Goal: Find specific page/section: Find specific page/section

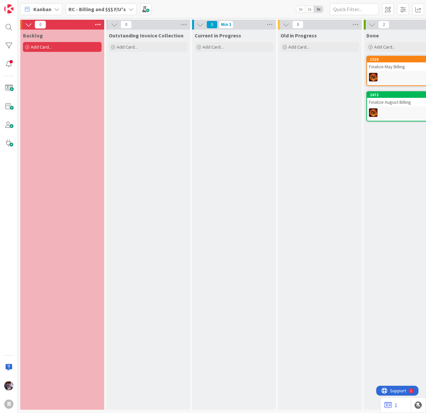
click at [104, 8] on b "RC - Billing and $$$ F/U's" at bounding box center [97, 9] width 57 height 7
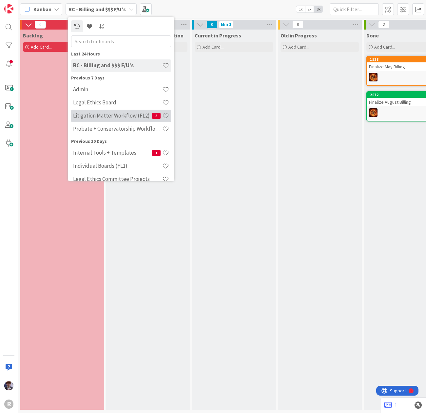
click at [97, 113] on h4 "Litigation Matter Workflow (FL2)" at bounding box center [112, 115] width 79 height 7
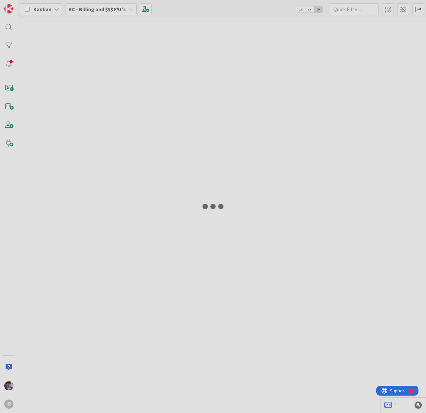
type input "l"
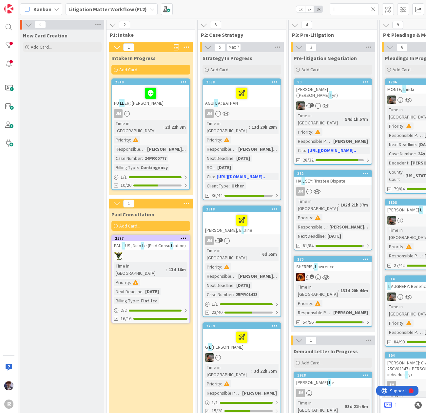
click at [174, 105] on div "FU LL ER; [PERSON_NAME]" at bounding box center [150, 96] width 77 height 22
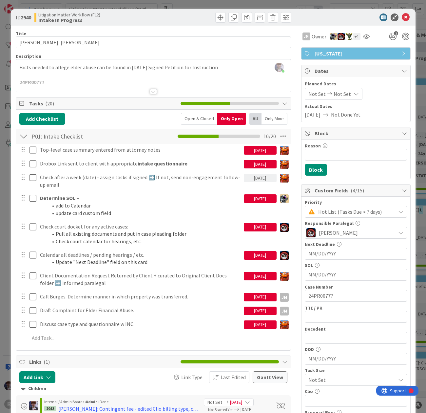
click at [3, 211] on div "ID 2940 Litigation Matter Workflow (FL2) Intake In Progress Title 15 / 128 [PER…" at bounding box center [213, 206] width 426 height 413
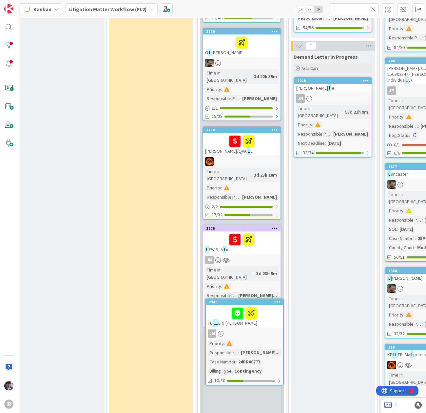
scroll to position [302, 0]
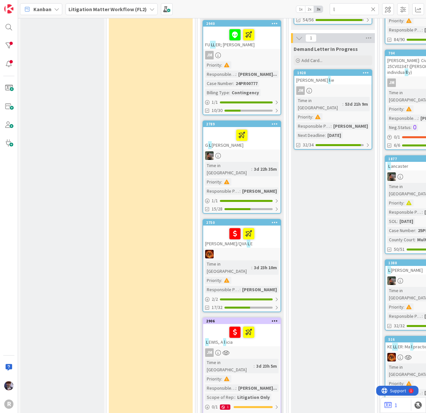
click at [267, 325] on div at bounding box center [241, 332] width 73 height 14
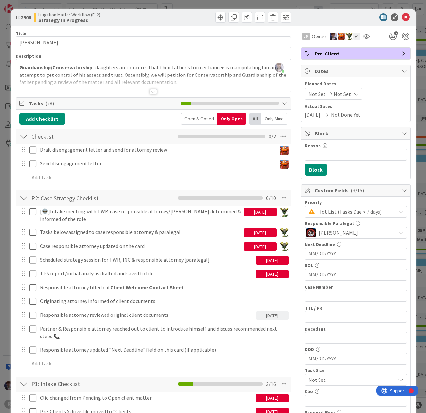
click at [6, 211] on div "ID 2906 Litigation Matter Workflow (FL2) Strategy In Progress Title 13 / 128 [P…" at bounding box center [213, 206] width 426 height 413
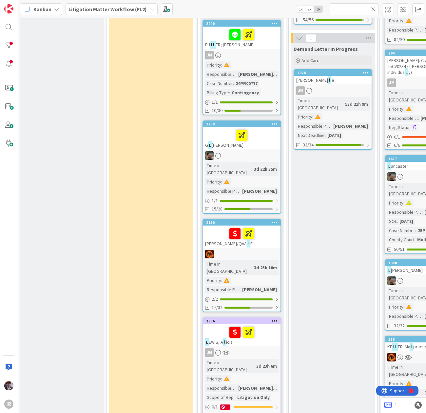
scroll to position [214, 0]
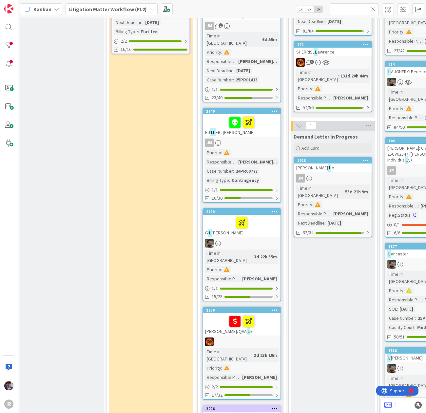
click at [268, 138] on div "JM" at bounding box center [241, 142] width 77 height 9
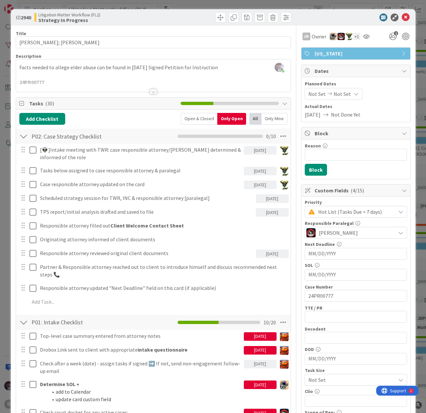
scroll to position [87, 0]
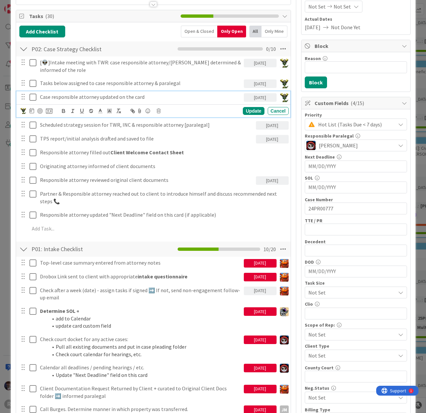
click at [31, 96] on icon at bounding box center [33, 97] width 7 height 8
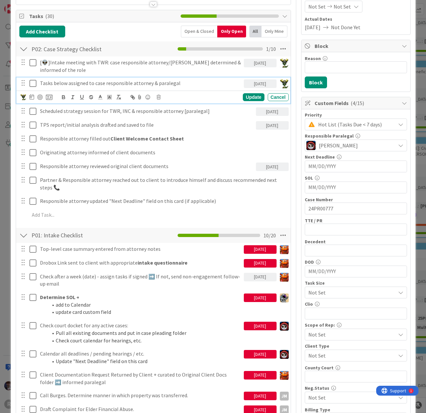
click at [33, 83] on icon at bounding box center [33, 83] width 7 height 8
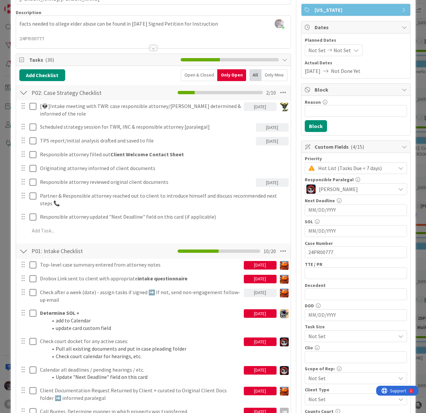
scroll to position [0, 0]
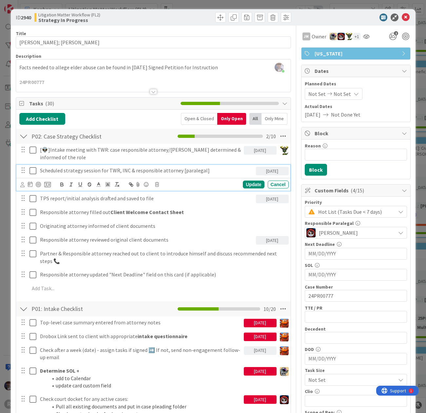
click at [81, 173] on p "Scheduled strategy session for TWR, INC & responsible attorney [paralegal]" at bounding box center [146, 171] width 213 height 8
click at [24, 184] on icon at bounding box center [22, 184] width 4 height 5
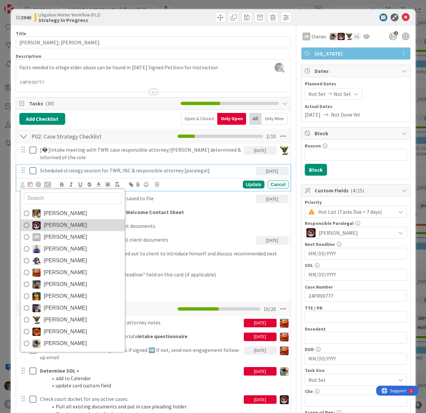
click at [58, 228] on span "[PERSON_NAME]" at bounding box center [65, 225] width 43 height 10
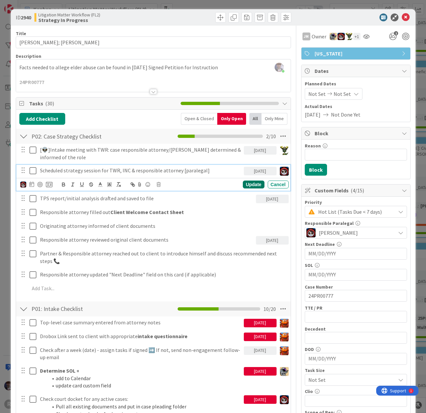
click at [247, 184] on div "Update" at bounding box center [253, 184] width 21 height 8
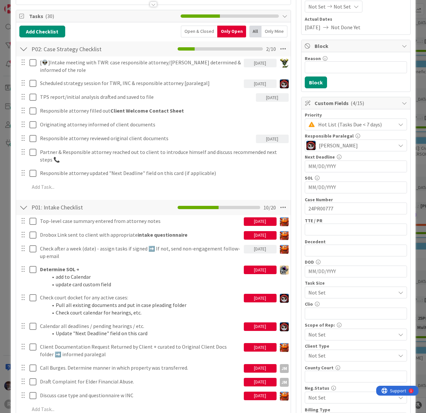
scroll to position [175, 0]
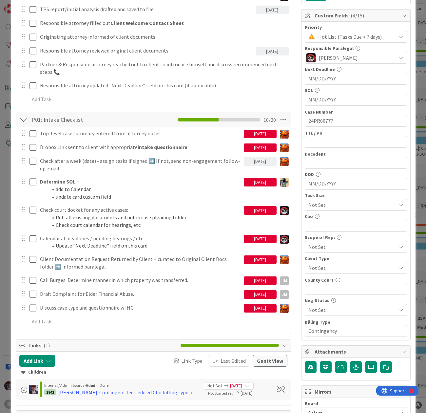
click at [3, 221] on div "ID 2940 Litigation Matter Workflow (FL2) Strategy In Progress Title 15 / 128 [P…" at bounding box center [213, 206] width 426 height 413
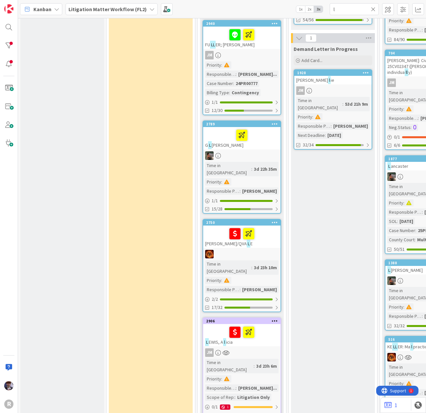
click at [219, 325] on div at bounding box center [241, 332] width 73 height 14
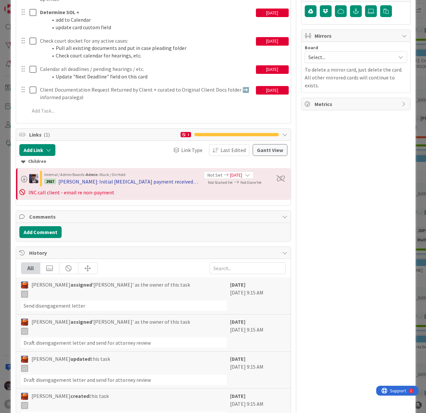
scroll to position [574, 0]
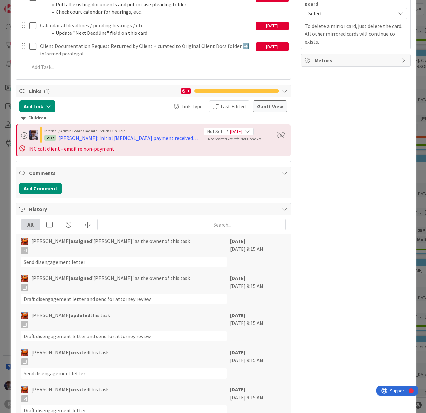
click at [2, 266] on div "ID 2906 Litigation Matter Workflow (FL2) Strategy In Progress Title 13 / 128 [P…" at bounding box center [213, 206] width 426 height 413
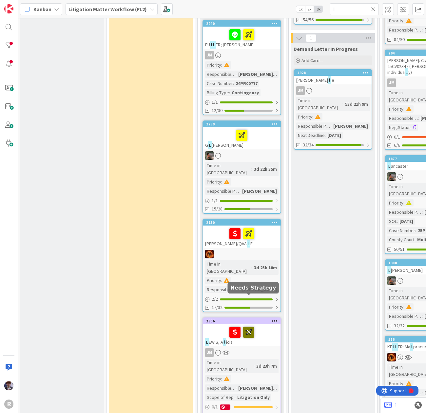
click at [249, 326] on icon at bounding box center [248, 331] width 11 height 10
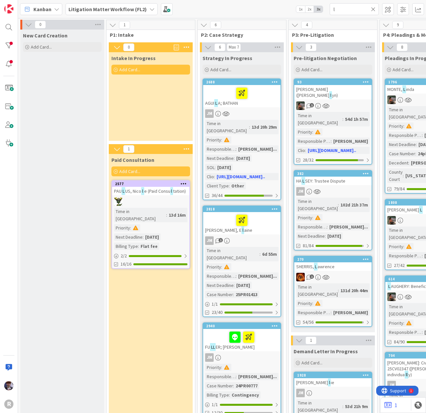
click at [143, 192] on mark "l" at bounding box center [142, 191] width 3 height 8
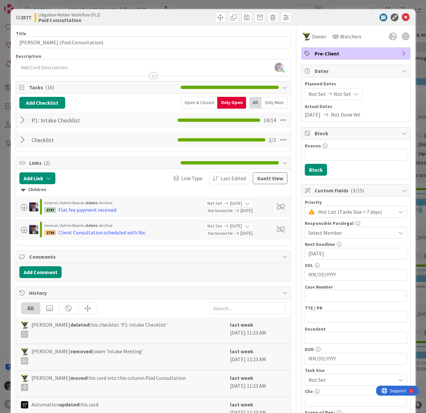
click at [4, 203] on div "ID 2577 Litigation Matter Workflow (FL2) Paid Consultation Title 34 / 128 [PERS…" at bounding box center [213, 206] width 426 height 413
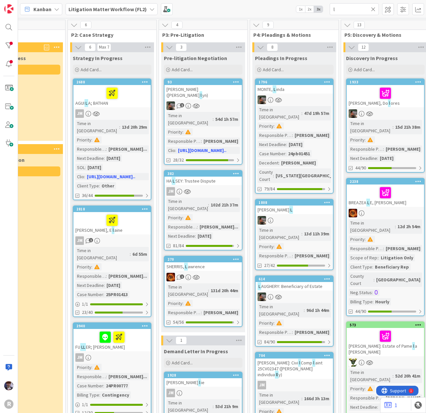
scroll to position [0, 139]
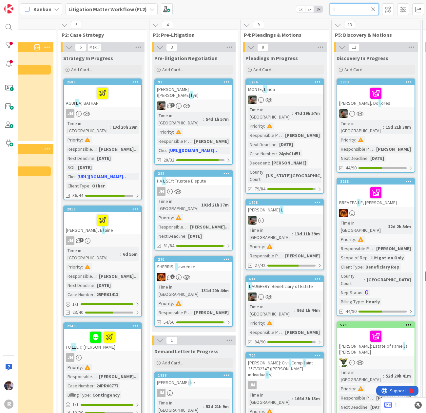
click at [359, 5] on input "l" at bounding box center [354, 9] width 49 height 12
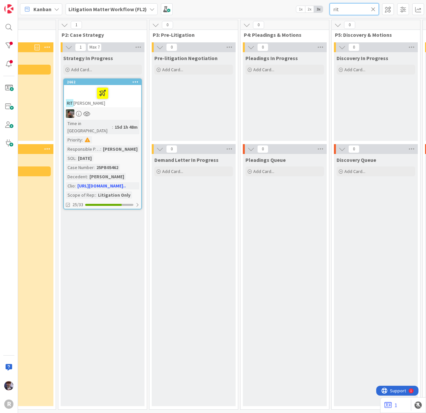
drag, startPoint x: 341, startPoint y: 9, endPoint x: 305, endPoint y: 8, distance: 36.1
click at [305, 8] on div "Kanban Litigation Matter Workflow (FL2) 1x 2x 3x rit" at bounding box center [222, 9] width 408 height 18
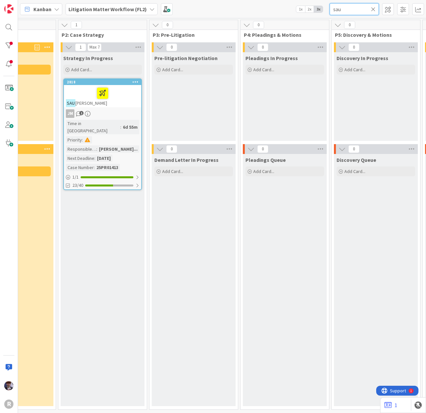
drag, startPoint x: 329, startPoint y: 9, endPoint x: 320, endPoint y: 10, distance: 8.9
click at [320, 10] on div "Kanban Litigation Matter Workflow (FL2) 1x 2x 3x sau" at bounding box center [222, 9] width 408 height 18
drag, startPoint x: 344, startPoint y: 8, endPoint x: 287, endPoint y: 13, distance: 56.6
click at [287, 13] on div "Kanban Litigation Matter Workflow (FL2) 1x 2x 3x evan" at bounding box center [222, 9] width 408 height 18
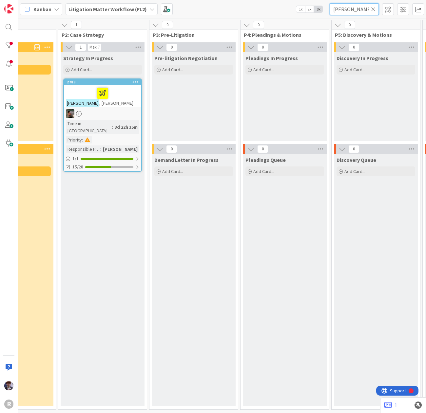
drag, startPoint x: 352, startPoint y: 8, endPoint x: 306, endPoint y: 11, distance: 45.7
click at [306, 10] on div "Kanban Litigation Matter Workflow (FL2) 1x 2x 3x [PERSON_NAME]" at bounding box center [222, 9] width 408 height 18
type input "probate"
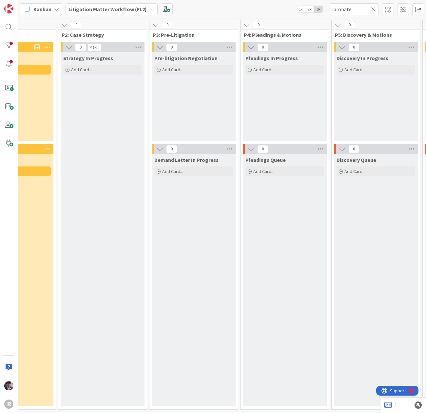
click at [121, 7] on b "Litigation Matter Workflow (FL2)" at bounding box center [108, 9] width 78 height 7
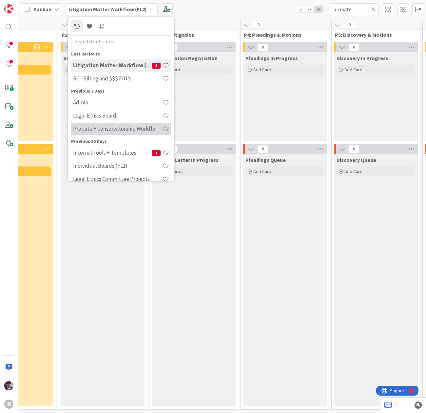
click at [98, 125] on h4 "Probate + Conservatorship Workflow (FL2)" at bounding box center [117, 128] width 89 height 7
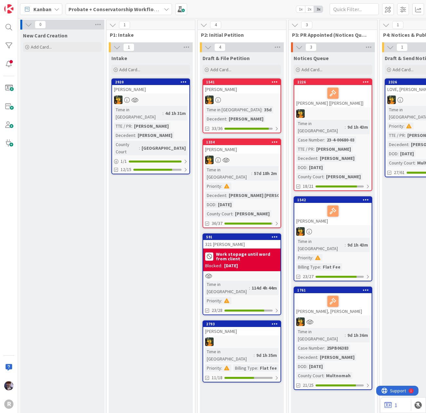
click at [148, 94] on link "2920 [PERSON_NAME] Time in [GEOGRAPHIC_DATA] : 4d 1h 31m TTE / PR : [PERSON_NAM…" at bounding box center [150, 126] width 79 height 96
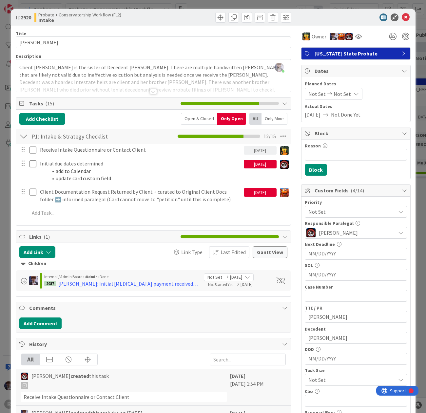
click at [184, 123] on div "Open & Closed" at bounding box center [199, 119] width 36 height 12
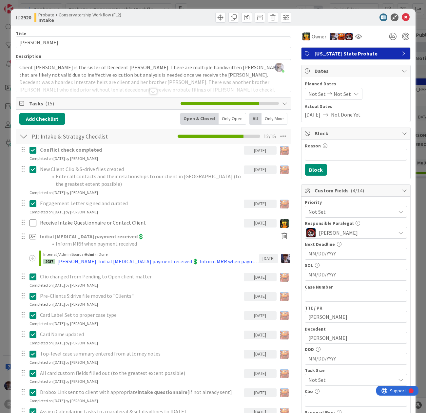
click at [5, 226] on div "ID 2920 Probate + Conservatorship Workflow (FL2) Intake Title 14 / 128 [PERSON_…" at bounding box center [213, 206] width 426 height 413
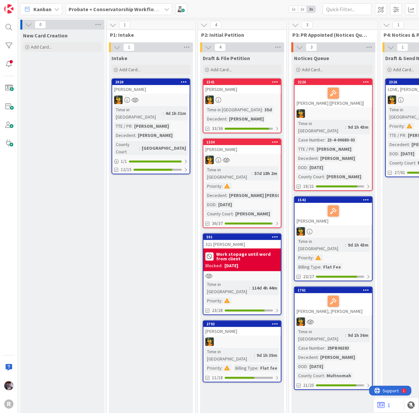
click at [159, 91] on div "[PERSON_NAME]" at bounding box center [150, 89] width 77 height 9
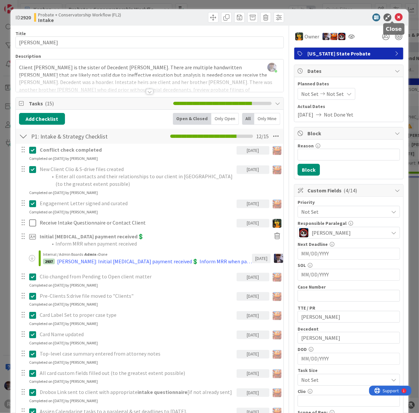
click at [395, 16] on icon at bounding box center [399, 17] width 8 height 8
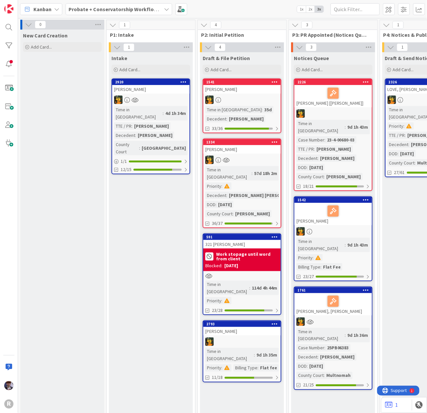
click at [126, 7] on b "Probate + Conservatorship Workflow (FL2)" at bounding box center [120, 9] width 102 height 7
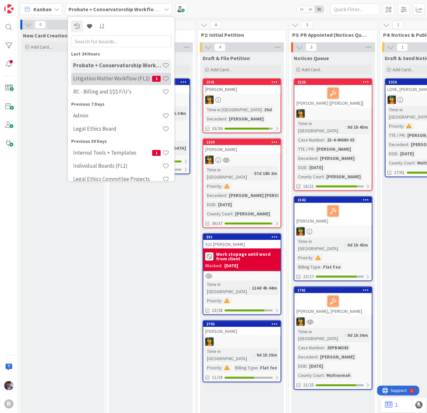
click at [102, 78] on h4 "Litigation Matter Workflow (FL2)" at bounding box center [112, 78] width 79 height 7
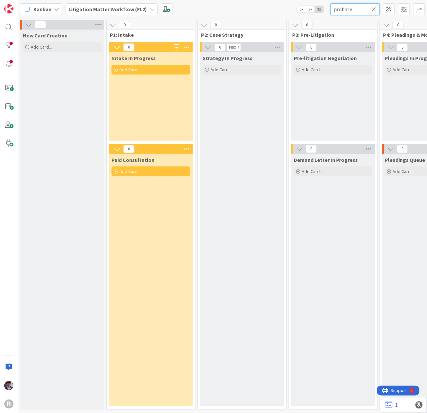
click at [354, 13] on input "probate" at bounding box center [355, 9] width 49 height 12
drag, startPoint x: 354, startPoint y: 13, endPoint x: 268, endPoint y: 20, distance: 86.2
click at [268, 20] on div "Kanban Litigation Matter Workflow (FL2) 1x 2x 3x probate 0 New Card Creation Ad…" at bounding box center [222, 206] width 409 height 413
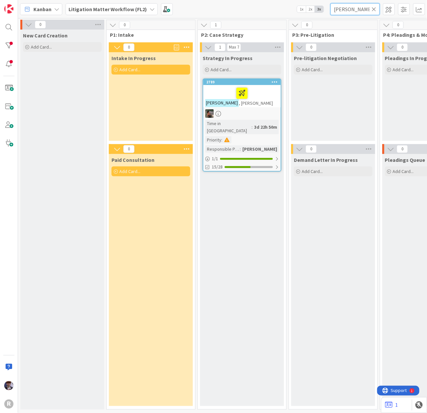
drag, startPoint x: 362, startPoint y: 9, endPoint x: 313, endPoint y: 10, distance: 49.5
click at [313, 10] on div "Kanban Litigation Matter Workflow (FL2) 1x 2x 3x [PERSON_NAME]" at bounding box center [222, 9] width 409 height 18
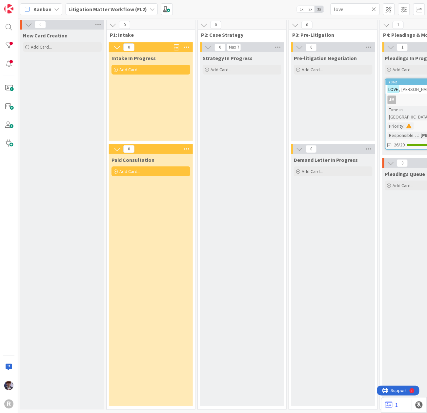
click at [413, 94] on link "2362 LOVE , [PERSON_NAME] Time in Column : 13d 12h 25m Priority : Responsible P…" at bounding box center [424, 113] width 79 height 71
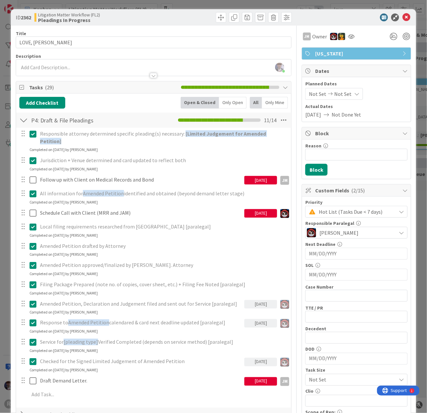
click at [416, 110] on div "ID 2362 Litigation Matter Workflow (FL2) Pleadings In Progress Title 13 / 128 L…" at bounding box center [213, 206] width 427 height 413
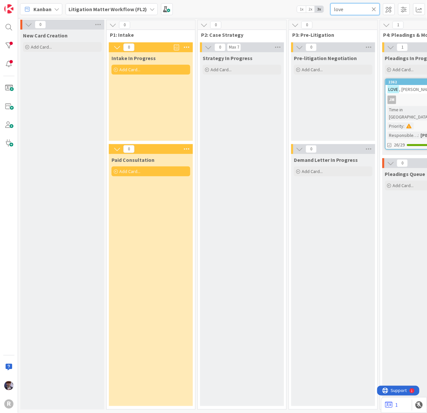
drag, startPoint x: 347, startPoint y: 10, endPoint x: 318, endPoint y: 10, distance: 29.2
click at [318, 10] on div "Kanban Litigation Matter Workflow (FL2) 1x 2x 3x love" at bounding box center [222, 9] width 409 height 18
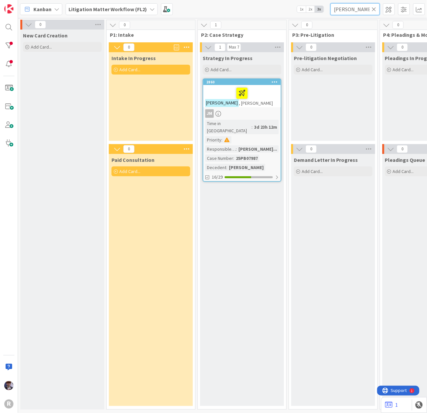
drag, startPoint x: 338, startPoint y: 10, endPoint x: 309, endPoint y: 8, distance: 29.6
click at [309, 8] on div "Kanban Litigation Matter Workflow (FL2) 1x 2x 3x [PERSON_NAME]" at bounding box center [222, 9] width 409 height 18
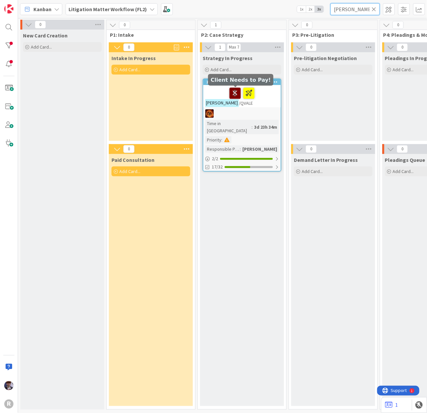
type input "[PERSON_NAME]"
click at [235, 89] on icon at bounding box center [235, 93] width 11 height 10
click at [355, 8] on input "[PERSON_NAME]" at bounding box center [355, 9] width 49 height 12
drag, startPoint x: 350, startPoint y: 12, endPoint x: 297, endPoint y: 9, distance: 53.2
click at [297, 9] on div "Kanban Litigation Matter Workflow (FL2) 1x 2x 3x [PERSON_NAME]" at bounding box center [222, 9] width 409 height 18
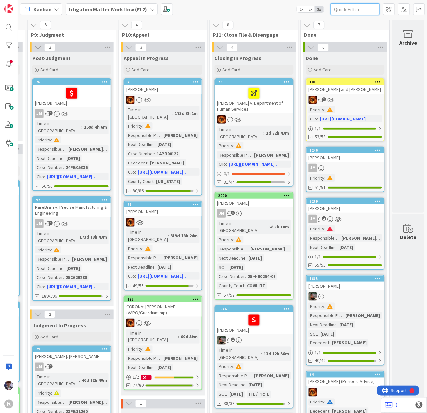
scroll to position [306, 817]
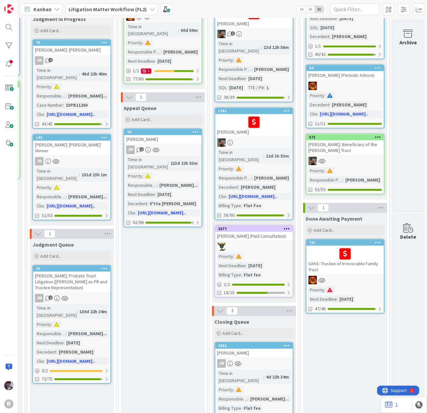
click at [253, 225] on link "2577 [PERSON_NAME] (Paid Consultation) Priority : Next Deadline : [DATE] Billin…" at bounding box center [254, 261] width 79 height 72
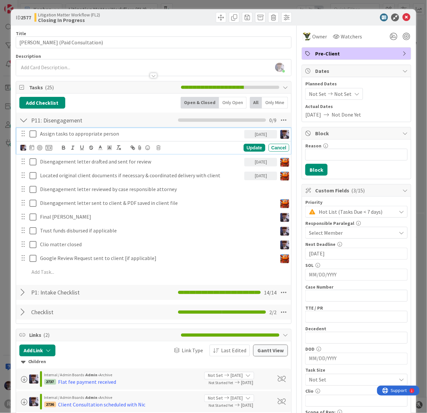
click at [33, 134] on icon at bounding box center [33, 134] width 7 height 8
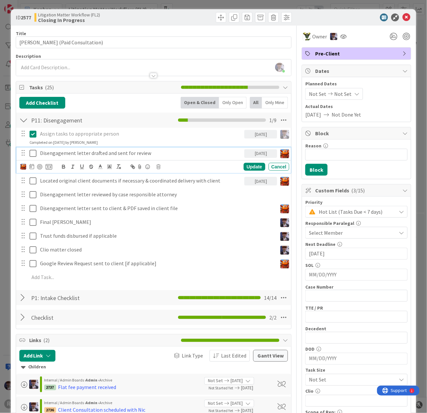
click at [122, 152] on p "Disengagement letter drafted and sent for review" at bounding box center [141, 153] width 202 height 8
click at [182, 155] on p "Disengagement letter drafted and sent for review" at bounding box center [141, 153] width 202 height 8
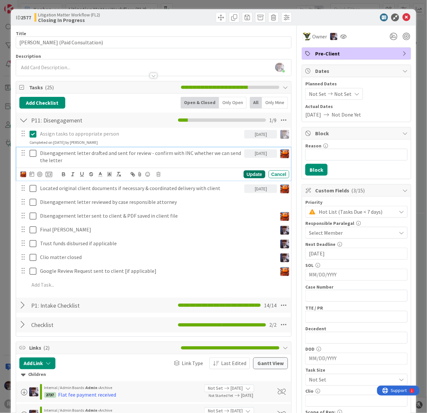
click at [245, 174] on div "Update" at bounding box center [254, 174] width 21 height 8
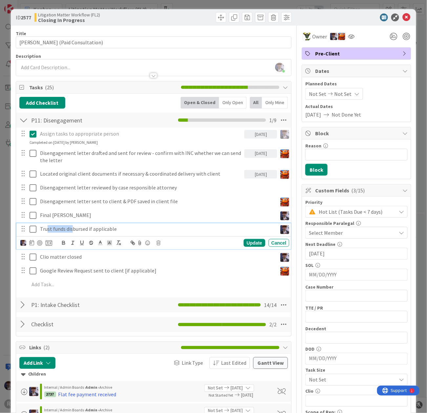
drag, startPoint x: 47, startPoint y: 231, endPoint x: 73, endPoint y: 233, distance: 27.0
click at [73, 233] on p "Trust funds disbursed if applicable" at bounding box center [157, 229] width 235 height 8
drag, startPoint x: 117, startPoint y: 228, endPoint x: 0, endPoint y: 232, distance: 116.8
click at [0, 232] on div "ID 2577 Litigation Matter Workflow (FL2) Closing In Progress Title 34 / 128 [PE…" at bounding box center [213, 206] width 427 height 413
click at [90, 245] on icon "button" at bounding box center [91, 243] width 6 height 6
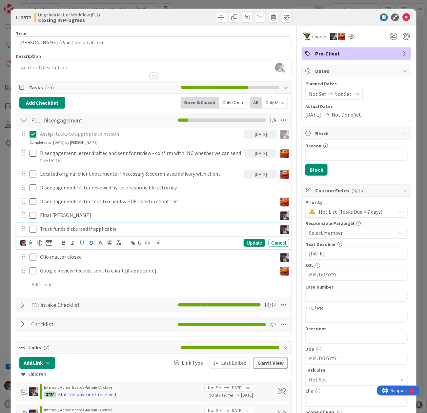
click at [33, 228] on icon at bounding box center [33, 229] width 7 height 8
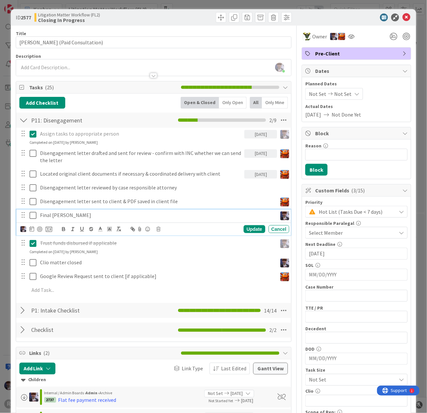
click at [76, 216] on p "Final [PERSON_NAME]" at bounding box center [157, 215] width 235 height 8
drag, startPoint x: 60, startPoint y: 213, endPoint x: 23, endPoint y: 213, distance: 36.7
click at [23, 213] on div "Final [PERSON_NAME]" at bounding box center [154, 214] width 271 height 11
click at [92, 230] on icon "button" at bounding box center [91, 229] width 6 height 6
click at [33, 218] on icon at bounding box center [33, 215] width 7 height 8
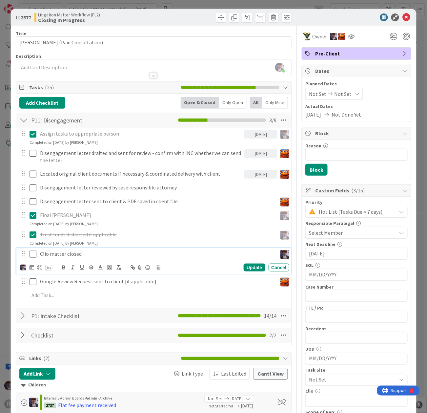
click at [91, 256] on p "Clio matter closed" at bounding box center [157, 254] width 235 height 8
click at [6, 287] on div "ID 2577 Litigation Matter Workflow (FL2) Closing In Progress Title 34 / 128 [PE…" at bounding box center [213, 206] width 427 height 413
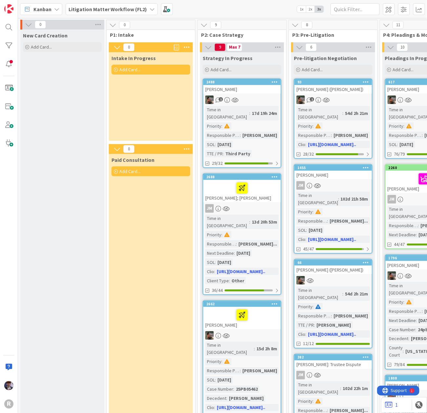
click at [121, 10] on b "Litigation Matter Workflow (FL2)" at bounding box center [108, 9] width 78 height 7
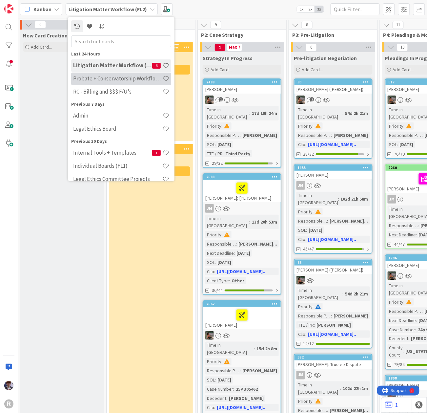
click at [112, 79] on h4 "Probate + Conservatorship Workflow (FL2)" at bounding box center [117, 78] width 89 height 7
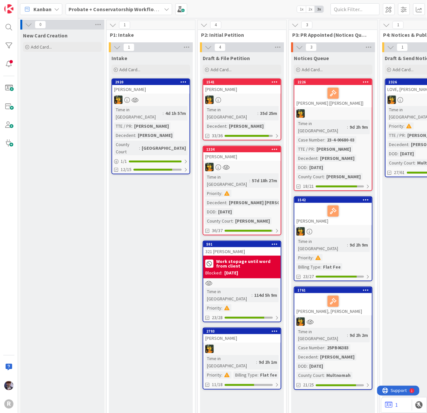
click at [251, 344] on div at bounding box center [241, 348] width 77 height 9
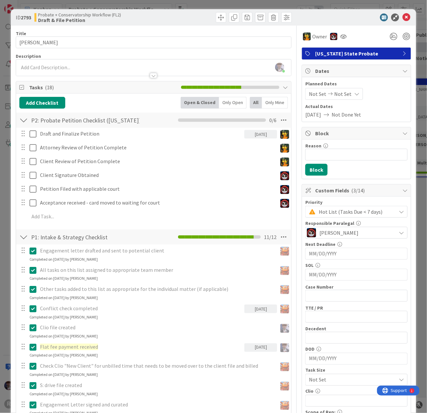
click at [4, 202] on div "ID 2793 Probate + Conservatorship Workflow (FL2) Draft & File Petition Title 15…" at bounding box center [213, 206] width 427 height 413
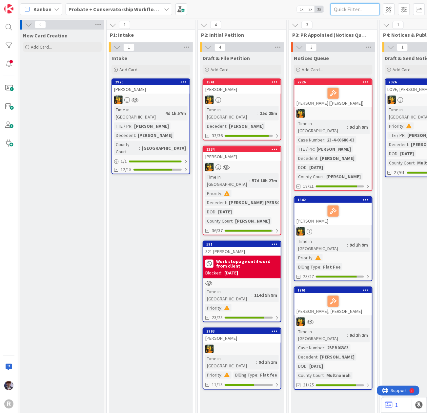
click at [362, 6] on input "text" at bounding box center [355, 9] width 49 height 12
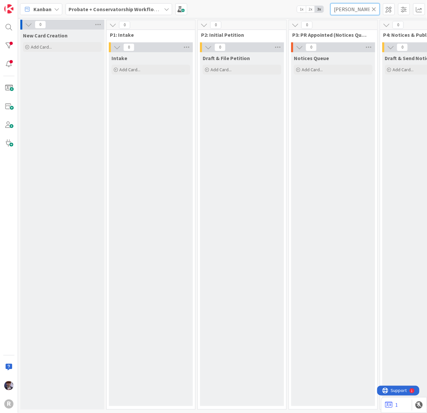
type input "[PERSON_NAME]"
click at [94, 6] on b "Probate + Conservatorship Workflow (FL2)" at bounding box center [120, 9] width 102 height 7
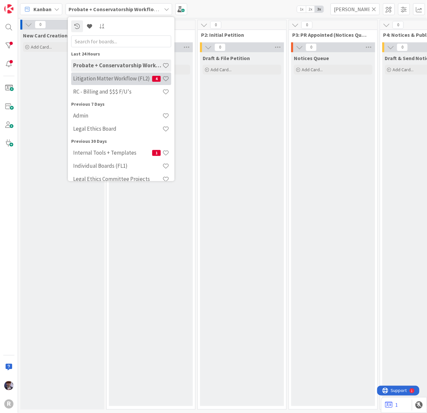
click at [92, 73] on div "Litigation Matter Workflow (FL2) 4" at bounding box center [121, 78] width 100 height 12
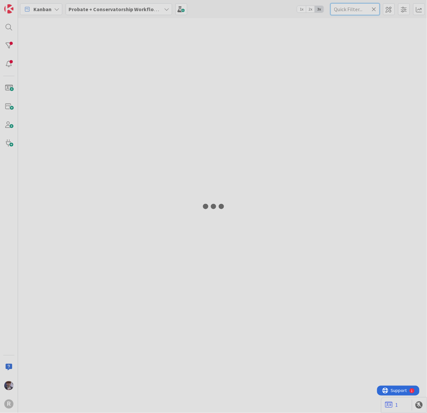
click at [343, 11] on input "text" at bounding box center [355, 9] width 49 height 12
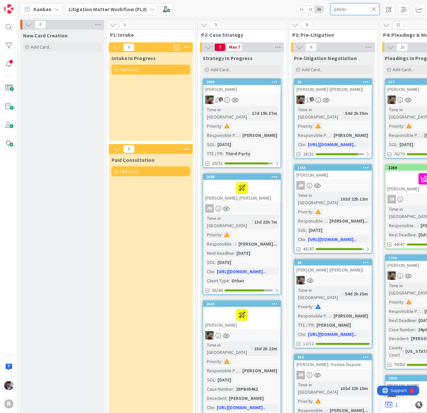
type input "ohlm"
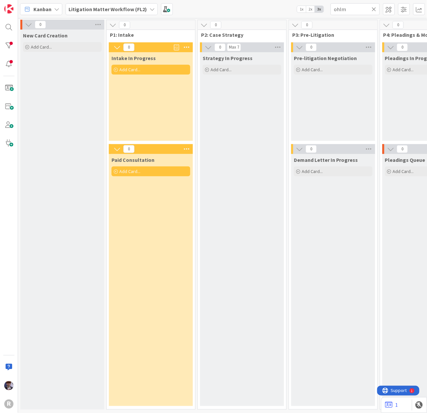
scroll to position [4, 0]
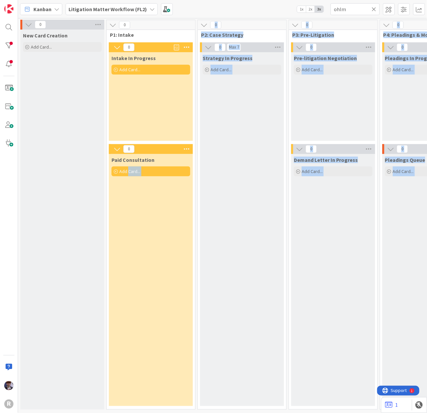
drag, startPoint x: 129, startPoint y: 406, endPoint x: 182, endPoint y: 406, distance: 53.1
click at [182, 406] on div "0 New Card Creation Add Card... 0 P1: Intake 0 Intake In Progress Add Card... 0…" at bounding box center [222, 215] width 409 height 395
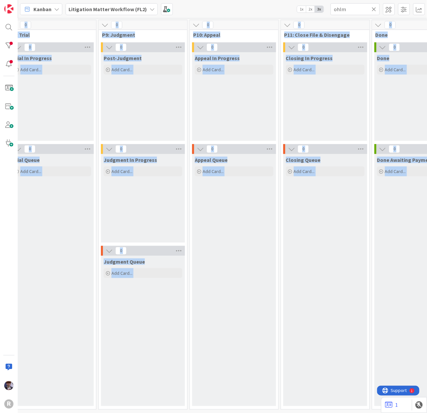
scroll to position [4, 817]
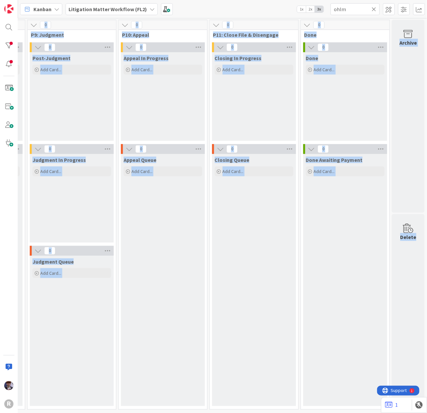
click at [329, 329] on div "Done Awaiting Payment Add Card..." at bounding box center [345, 280] width 84 height 252
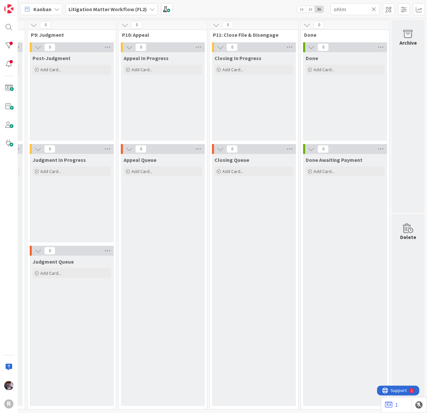
click at [72, 3] on div "Litigation Matter Workflow (FL2)" at bounding box center [112, 9] width 92 height 12
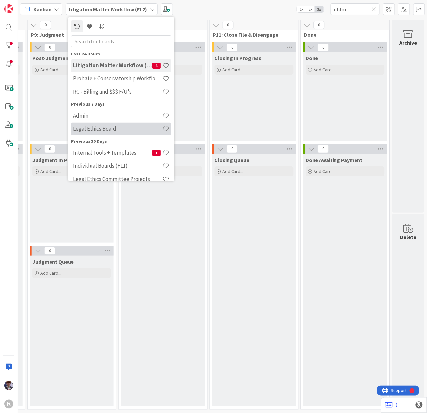
click at [91, 132] on div "Legal Ethics Board" at bounding box center [121, 128] width 100 height 12
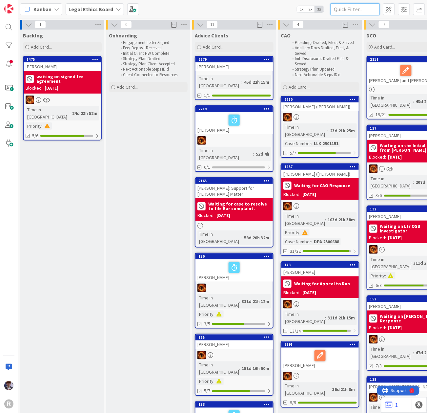
click at [352, 7] on input "text" at bounding box center [355, 9] width 49 height 12
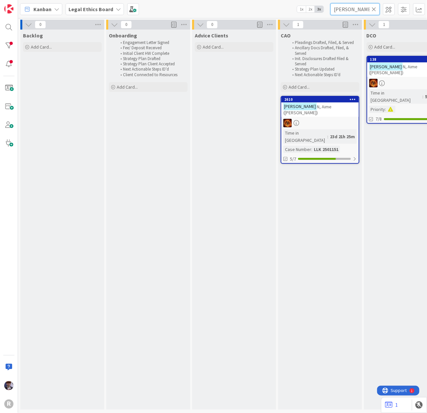
type input "[PERSON_NAME]"
click at [340, 117] on link "2610 [PERSON_NAME] N, Aime ([PERSON_NAME]) Time in Column : 23d 21h 25m Case Nu…" at bounding box center [320, 130] width 79 height 68
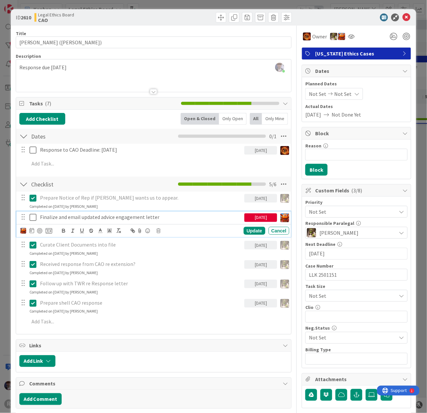
click at [186, 217] on p "Finalize and email updated advice engagement letter" at bounding box center [141, 217] width 202 height 8
click at [348, 36] on icon at bounding box center [351, 36] width 7 height 5
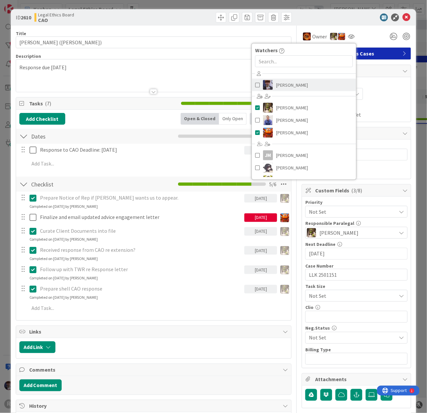
click at [293, 89] on span "[PERSON_NAME]" at bounding box center [292, 85] width 32 height 10
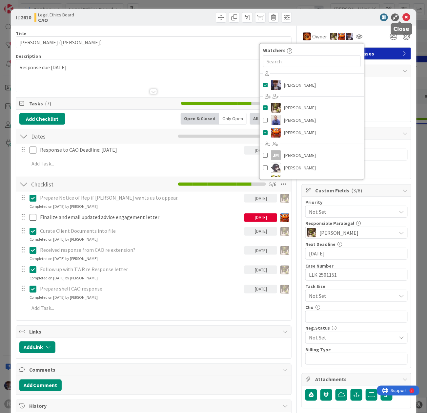
click at [402, 17] on icon at bounding box center [406, 17] width 8 height 8
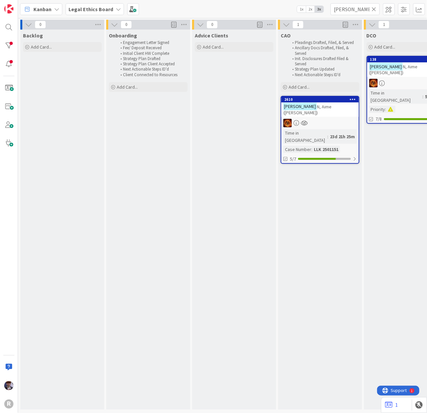
click at [387, 155] on div "DCO Add Card... 138 [PERSON_NAME] N, Aime ([PERSON_NAME]) Time in Column : 59d …" at bounding box center [406, 220] width 84 height 380
